Goal: Find contact information: Find contact information

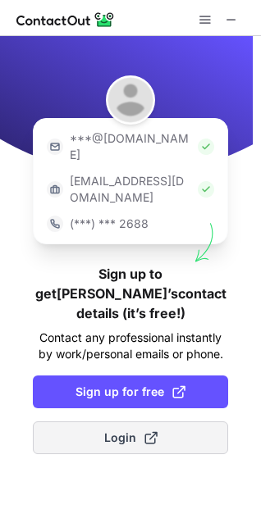
click at [129, 430] on span "Login" at bounding box center [130, 438] width 53 height 16
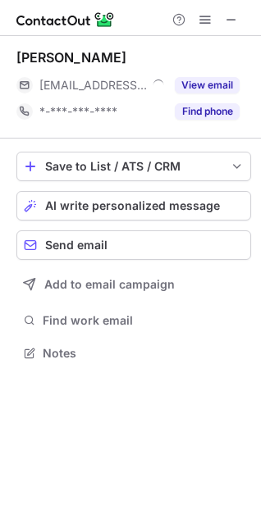
scroll to position [342, 261]
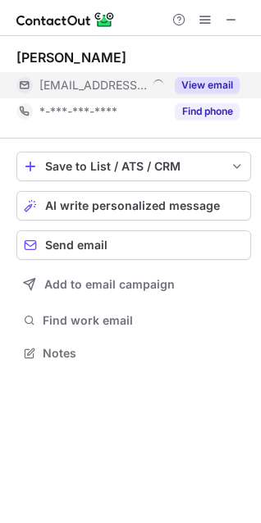
click at [193, 92] on button "View email" at bounding box center [207, 85] width 65 height 16
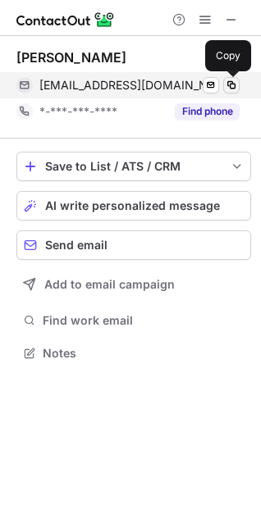
click at [231, 88] on span at bounding box center [231, 85] width 13 height 13
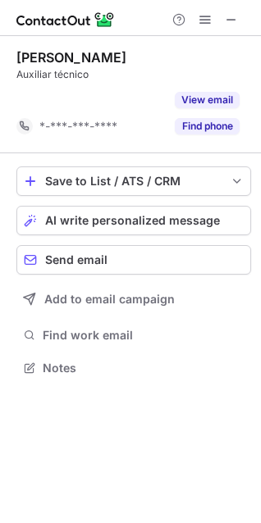
scroll to position [330, 261]
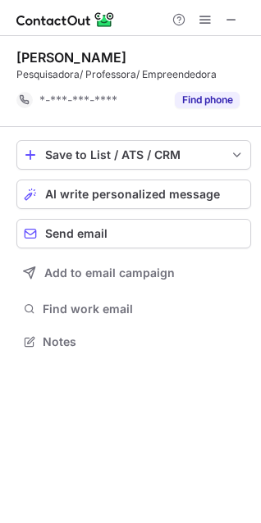
scroll to position [330, 261]
click at [203, 17] on span at bounding box center [204, 19] width 13 height 13
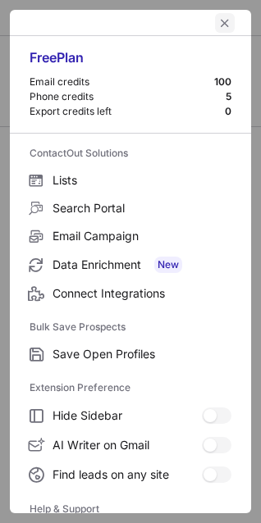
click at [218, 21] on span "left-button" at bounding box center [224, 22] width 13 height 13
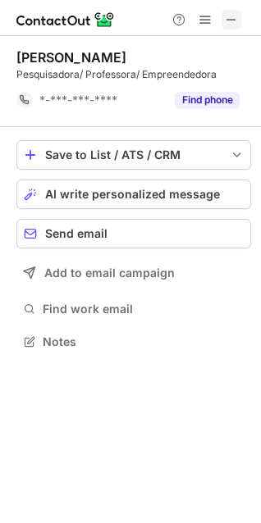
click at [225, 22] on span at bounding box center [231, 19] width 13 height 13
